Goal: Find specific page/section: Find specific page/section

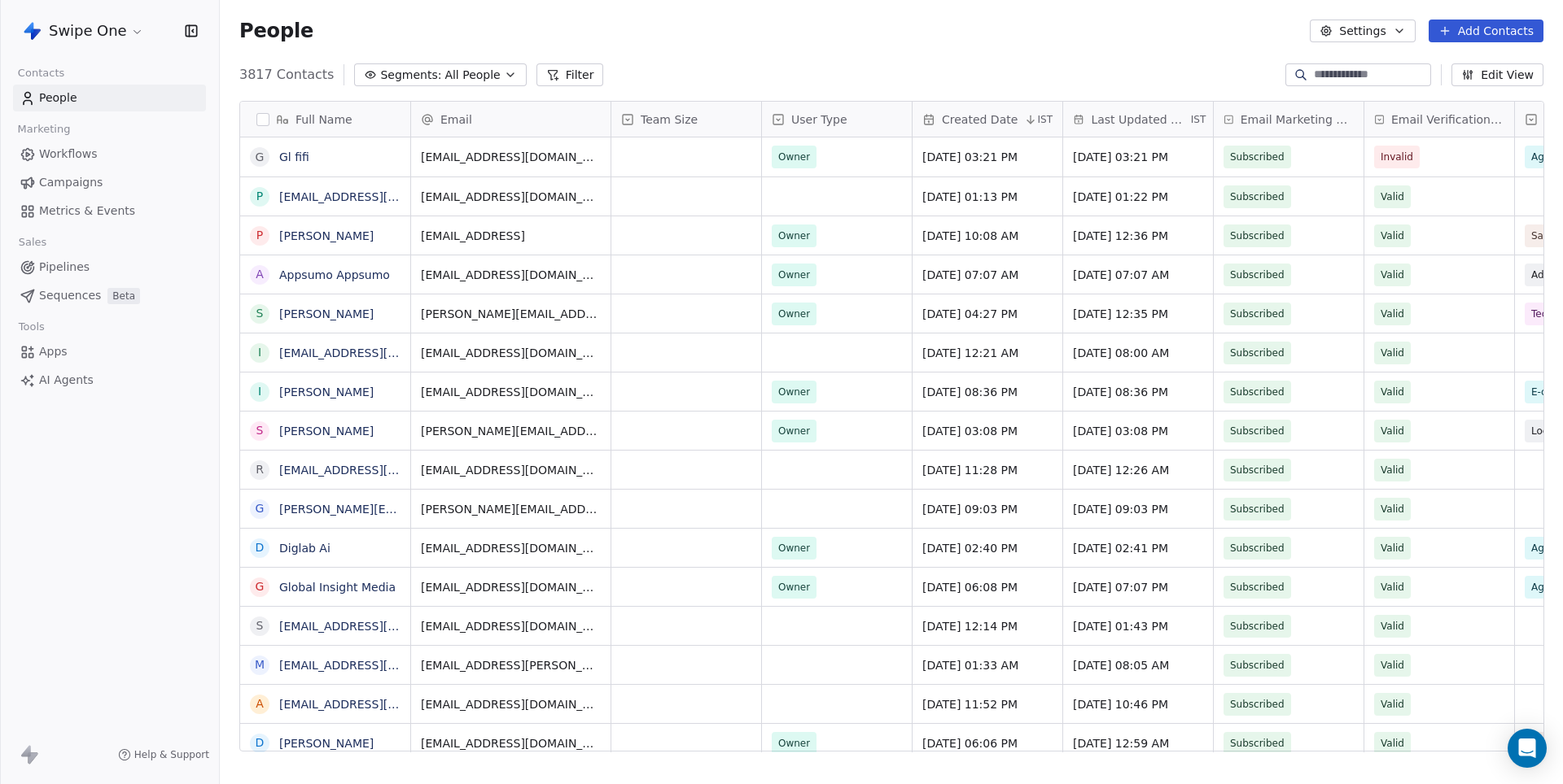
scroll to position [690, 1342]
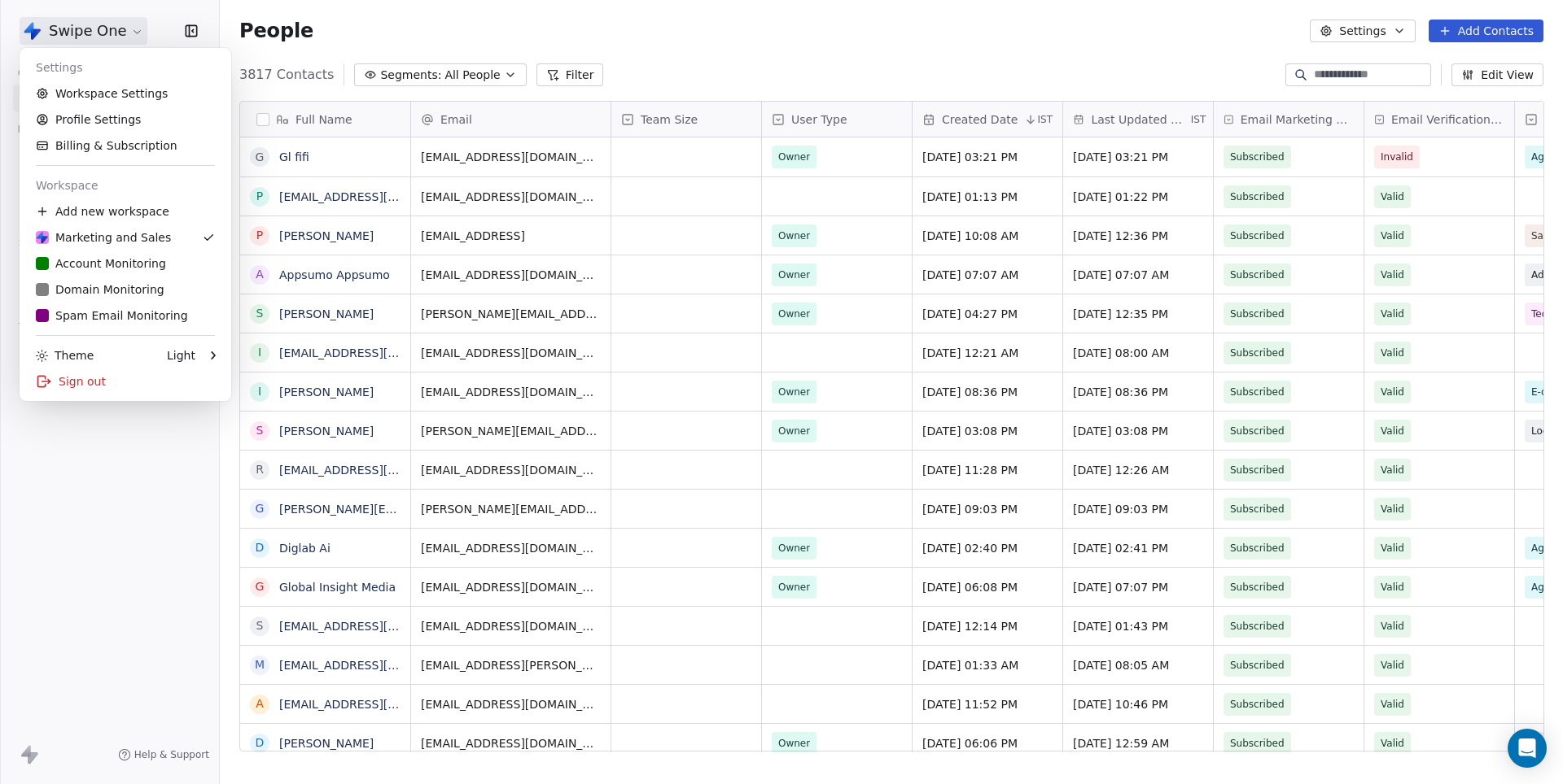
click at [86, 32] on html "Swipe One Contacts People Marketing Workflows Campaigns Metrics & Events Sales …" at bounding box center [782, 392] width 1563 height 784
click at [109, 313] on div "S Spam Email Monitoring" at bounding box center [112, 316] width 152 height 17
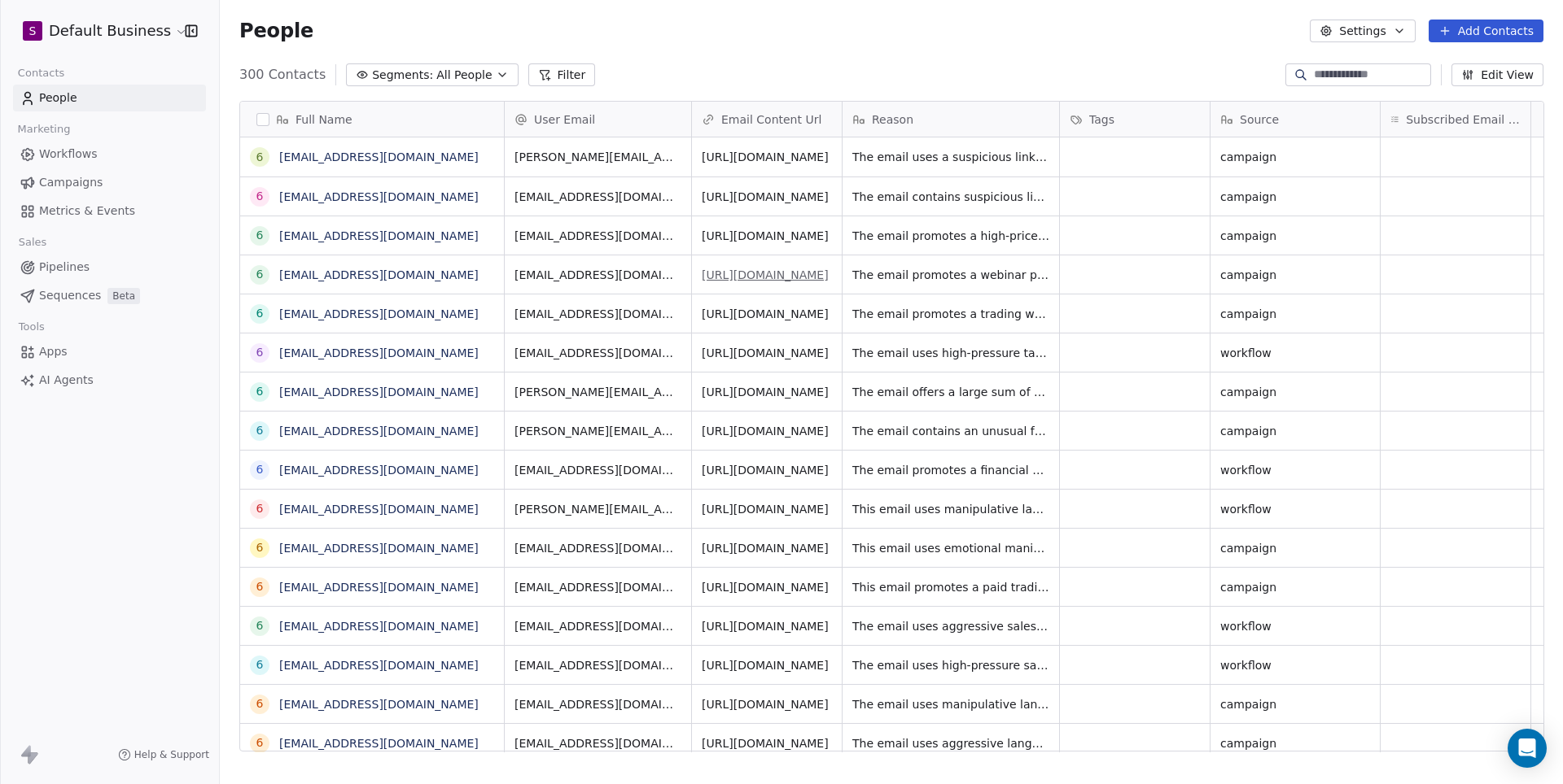
scroll to position [690, 1342]
click at [1351, 75] on input at bounding box center [1370, 75] width 114 height 17
paste input "**********"
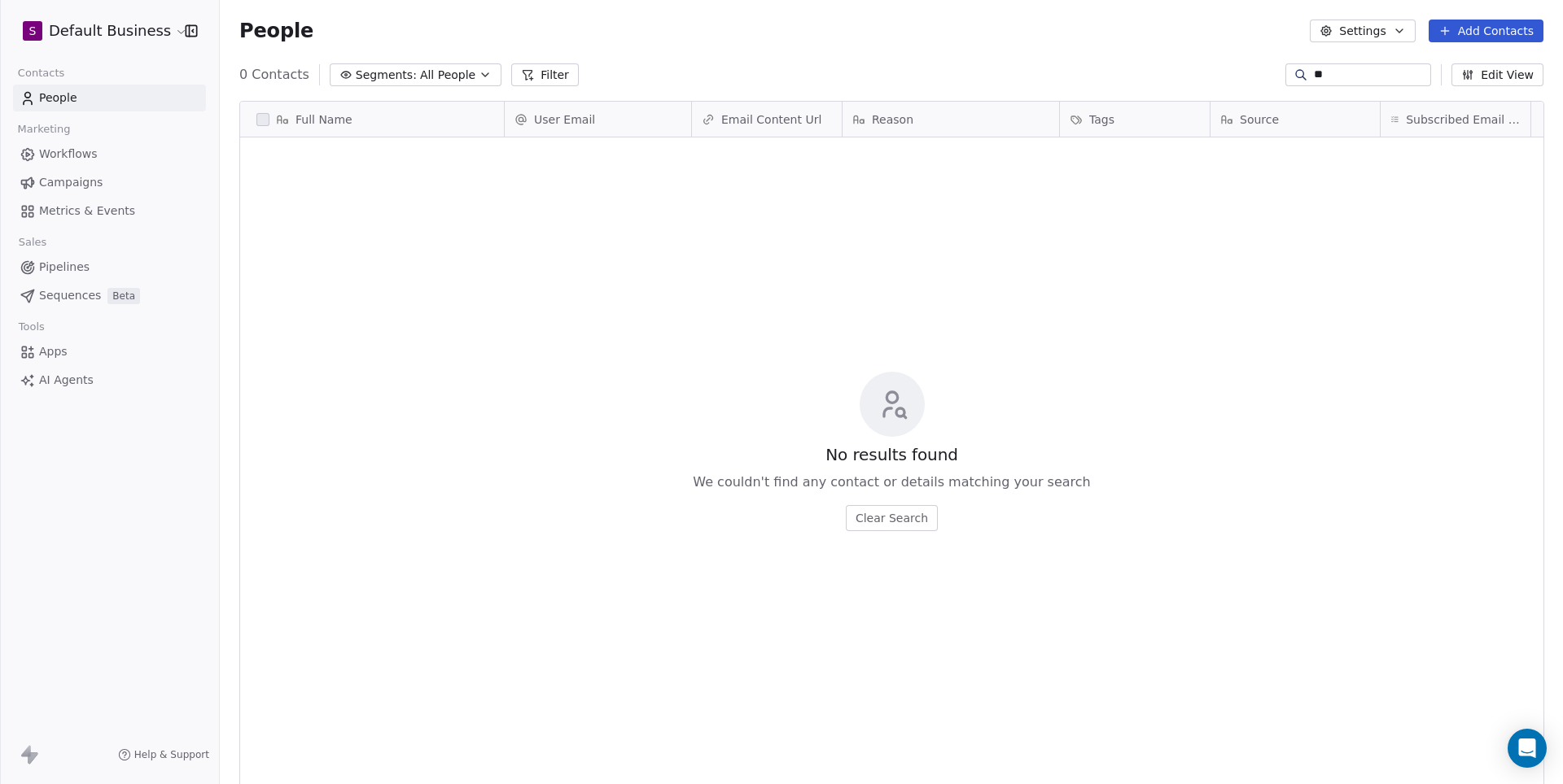
type input "*"
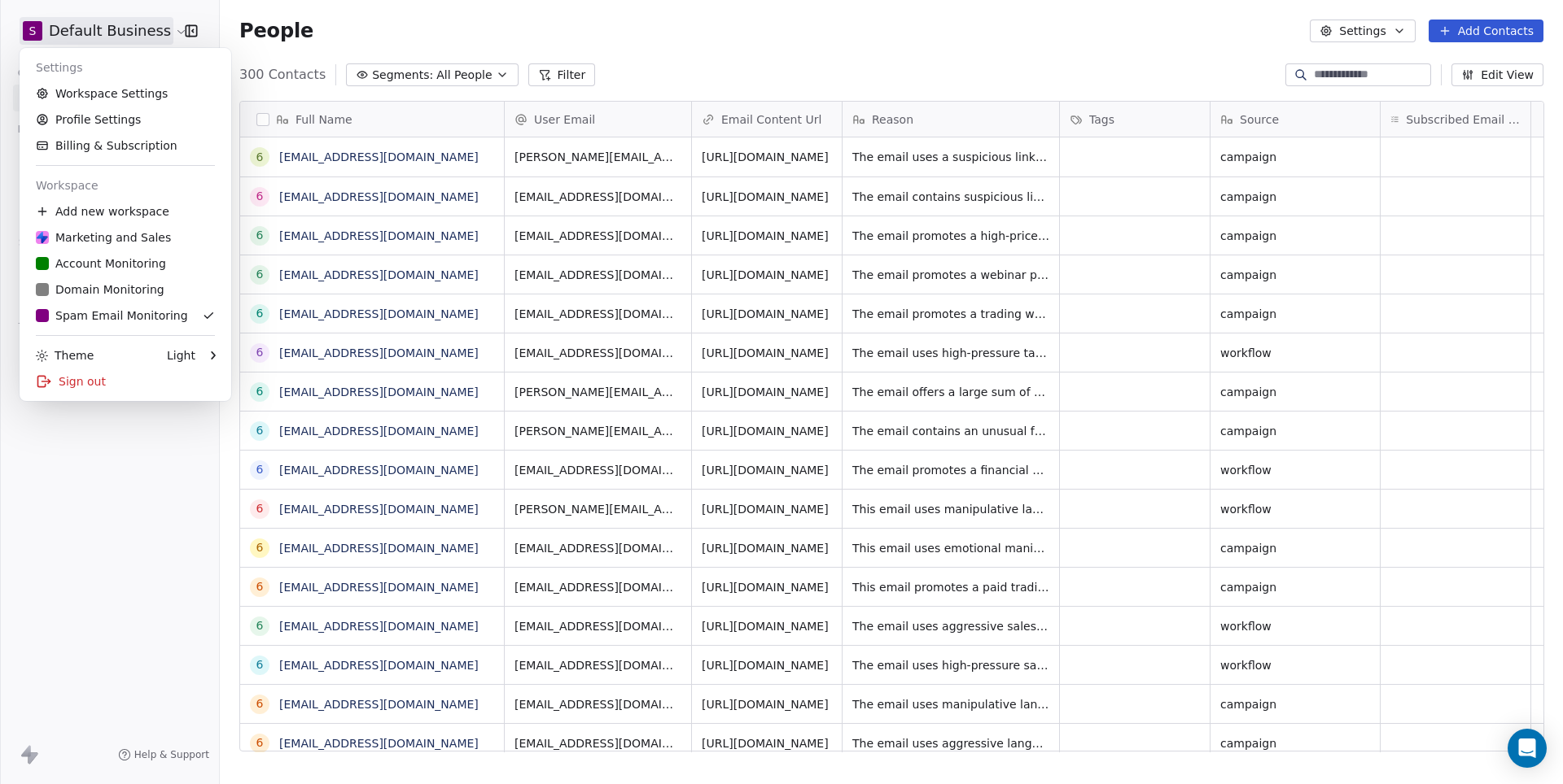
click at [105, 26] on html "S Default Business Contacts People Marketing Workflows Campaigns Metrics & Even…" at bounding box center [782, 392] width 1563 height 784
click at [715, 41] on html "S Default Business Contacts People Marketing Workflows Campaigns Metrics & Even…" at bounding box center [782, 392] width 1563 height 784
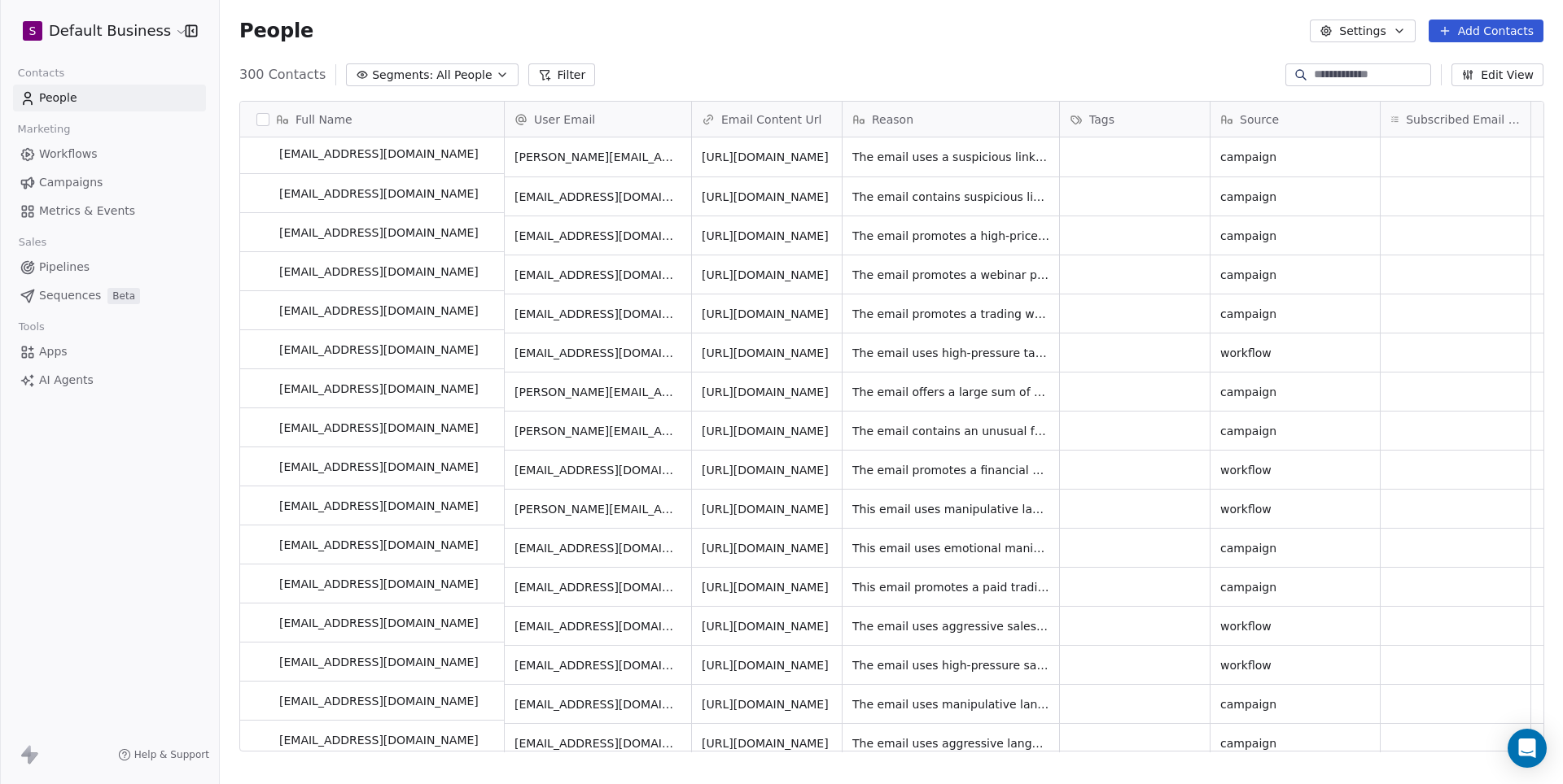
scroll to position [0, 0]
